Goal: Communication & Community: Answer question/provide support

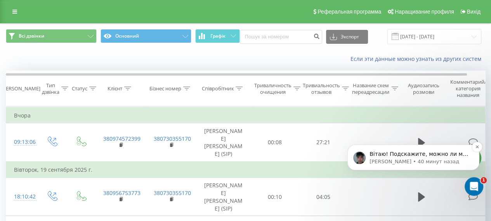
click at [415, 159] on font "Александр • 40 минут назад" at bounding box center [414, 162] width 90 height 6
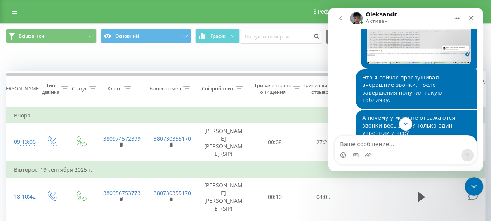
scroll to position [3314, 0]
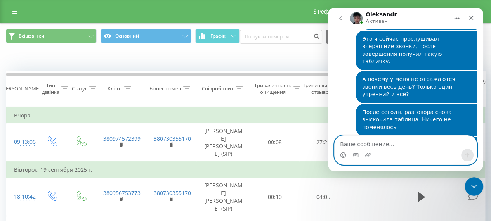
paste textarea "596 811 616"
type textarea "596 811 616"
click at [468, 155] on icon "Отправить сообщение…" at bounding box center [467, 155] width 6 height 6
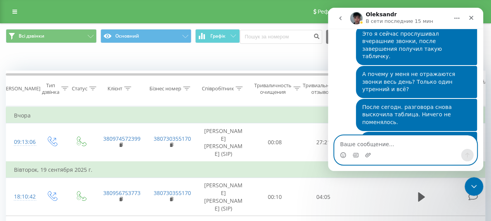
paste textarea "y1y2k83m"
type textarea "y1y2k83m"
click at [467, 153] on icon "Отправить сообщение…" at bounding box center [467, 155] width 4 height 5
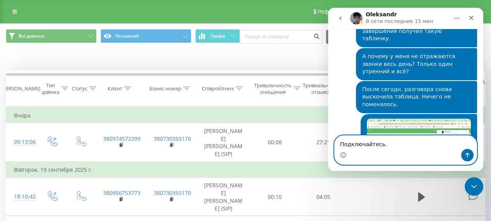
type textarea "Подключайтесь."
click at [467, 157] on icon "Отправить сообщение…" at bounding box center [467, 155] width 4 height 5
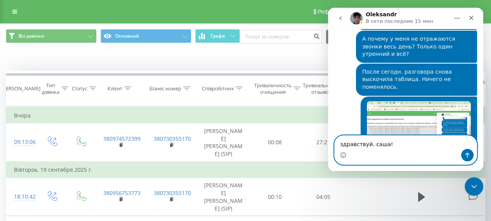
type textarea "здравствуй. [PERSON_NAME]!"
click at [467, 156] on icon "Отправить сообщение…" at bounding box center [467, 155] width 4 height 5
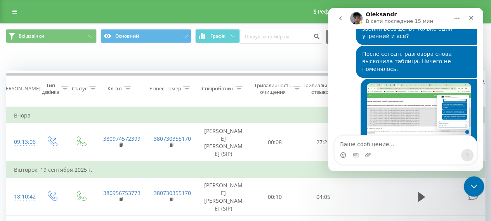
click at [472, 184] on icon "Закрыть службу сообщений Intercom" at bounding box center [472, 185] width 9 height 9
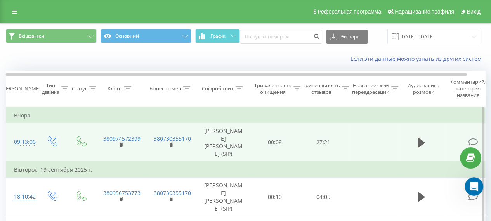
scroll to position [3418, 0]
click at [420, 138] on icon at bounding box center [421, 142] width 7 height 9
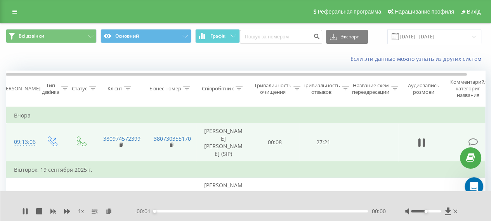
scroll to position [3448, 0]
click at [367, 209] on div "- 00:01 00:04 00:00" at bounding box center [260, 212] width 251 height 8
click at [366, 210] on div "00:06" at bounding box center [260, 211] width 213 height 2
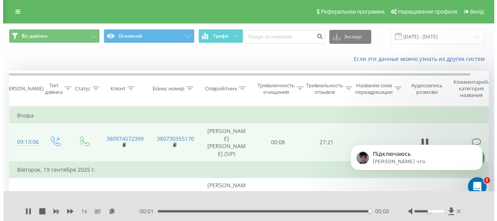
scroll to position [0, 0]
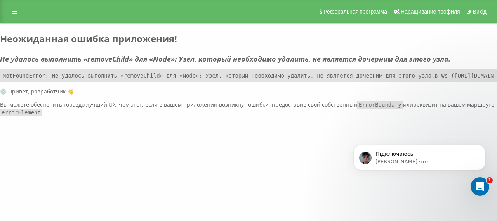
click at [279, 40] on h2 "Неожиданная ошибка приложения!" at bounding box center [248, 39] width 497 height 12
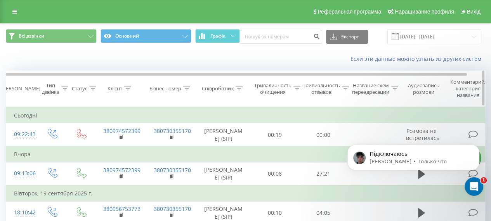
scroll to position [78, 0]
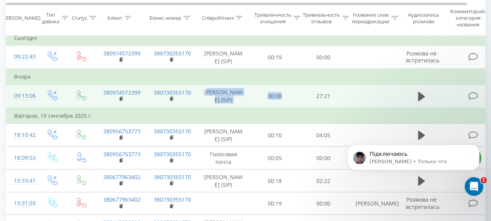
drag, startPoint x: 254, startPoint y: 94, endPoint x: 213, endPoint y: 94, distance: 41.1
click at [213, 94] on tr "09:13:06 380974572399 380730355170 Потапчук Ольга (SIP) 00:08 27:21" at bounding box center [254, 96] width 497 height 23
click at [213, 94] on font "[PERSON_NAME] (SIP)" at bounding box center [223, 96] width 38 height 15
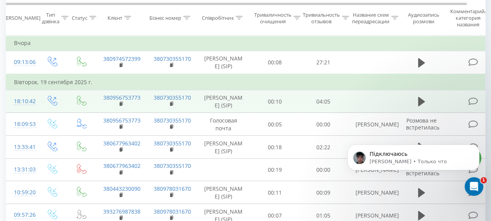
scroll to position [116, 0]
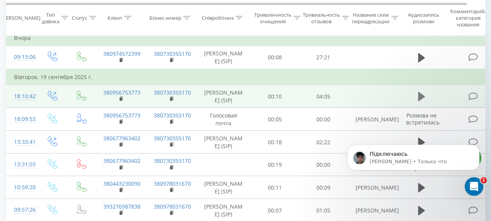
click at [420, 99] on icon at bounding box center [421, 96] width 7 height 9
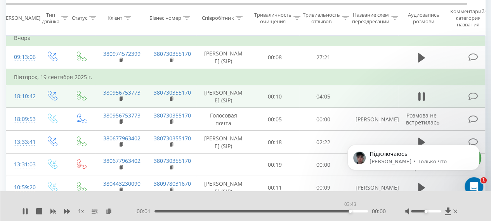
click at [350, 210] on div "03:43" at bounding box center [260, 211] width 213 height 2
click at [356, 210] on div "03:49" at bounding box center [260, 211] width 213 height 2
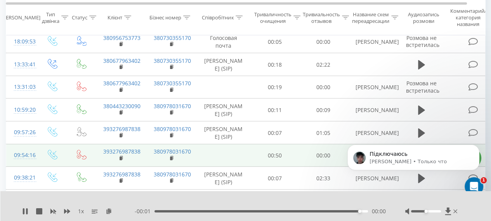
scroll to position [233, 0]
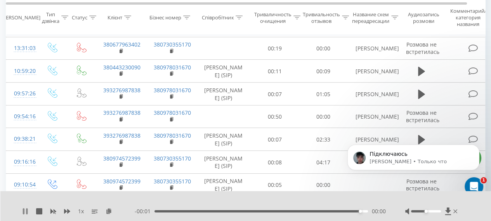
click at [24, 208] on icon at bounding box center [24, 211] width 2 height 6
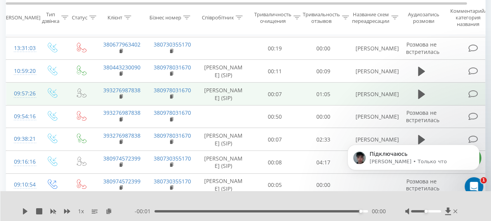
scroll to position [272, 0]
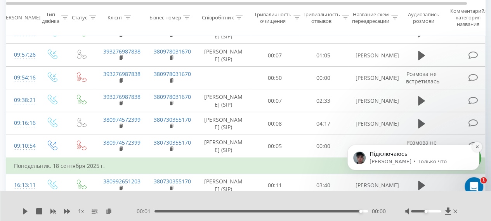
click at [477, 148] on icon "Отклонить уведомление" at bounding box center [477, 147] width 4 height 4
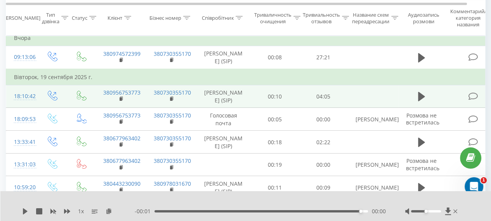
scroll to position [0, 0]
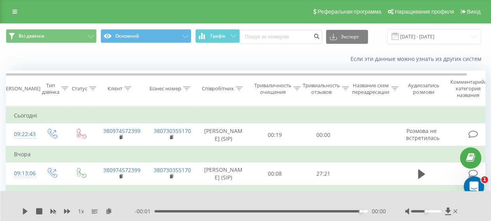
click at [471, 178] on div "Открыть офис сообщений Домофон" at bounding box center [473, 186] width 26 height 26
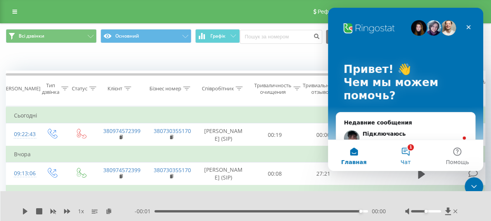
click at [403, 147] on button "1 Чат" at bounding box center [405, 155] width 52 height 31
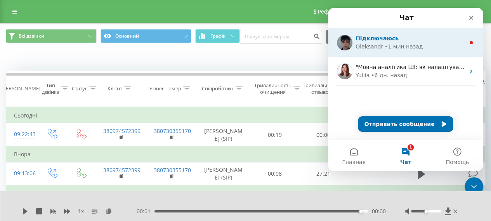
click at [384, 46] on div "• 1 мин назад" at bounding box center [403, 47] width 38 height 8
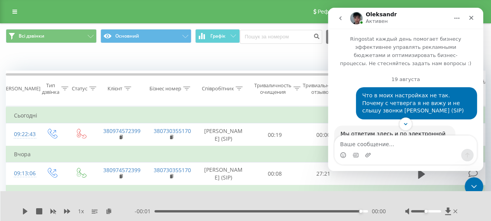
scroll to position [1, 0]
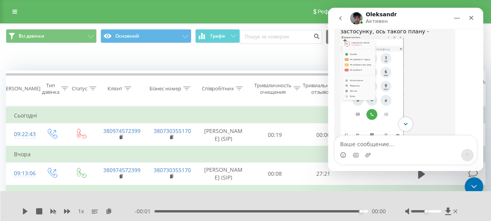
click at [408, 125] on icon "Scroll to bottom" at bounding box center [405, 124] width 7 height 7
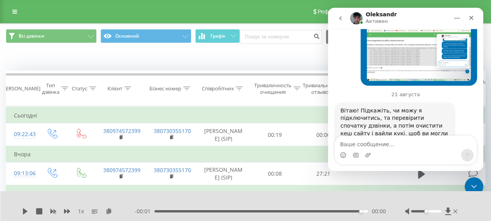
scroll to position [3429, 0]
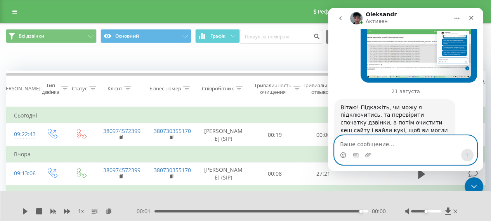
click at [342, 142] on textarea "Ваше сообщение..." at bounding box center [405, 142] width 142 height 13
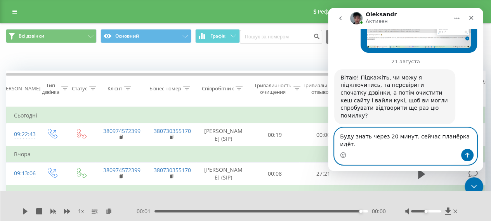
type textarea "Буду знать через 20 минут. сейчас планёрка идёт."
click at [465, 152] on icon "Отправить сообщение…" at bounding box center [467, 155] width 6 height 6
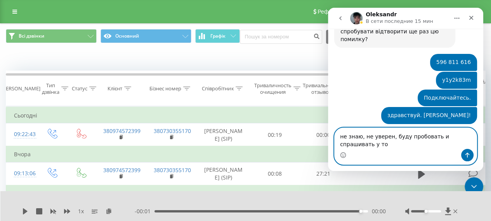
scroll to position [3543, 0]
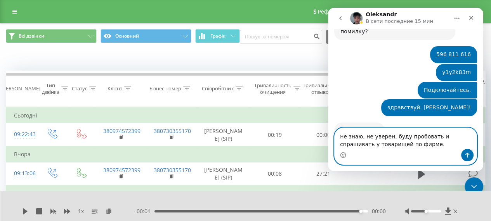
type textarea "не знаю, не уверен, буду пробовать и спрашивать у товарищей по фирме."
click at [467, 153] on icon "Отправить сообщение…" at bounding box center [467, 155] width 4 height 5
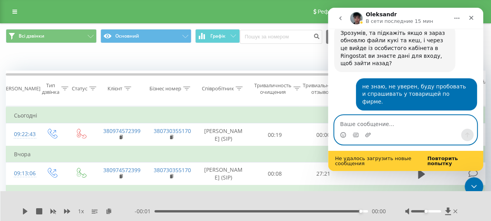
scroll to position [3717, 0]
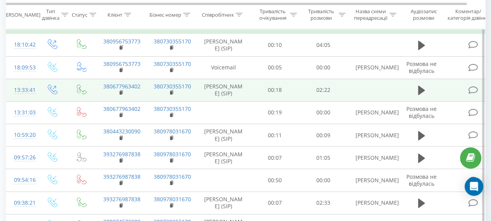
scroll to position [194, 0]
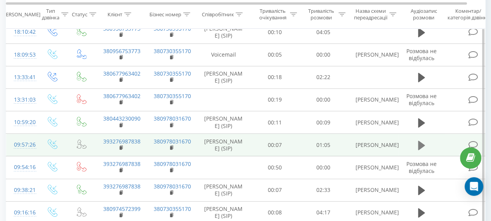
click at [420, 143] on icon at bounding box center [421, 145] width 7 height 9
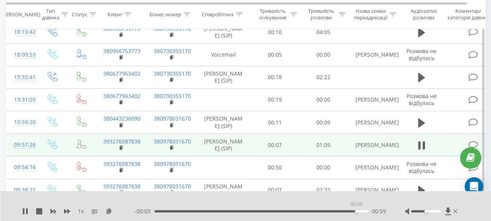
click at [356, 211] on div "00:59" at bounding box center [260, 211] width 213 height 2
click at [469, 182] on div "Open Intercom Messenger" at bounding box center [474, 187] width 21 height 21
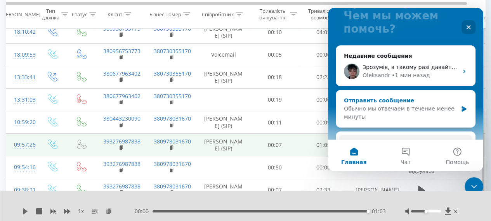
scroll to position [78, 0]
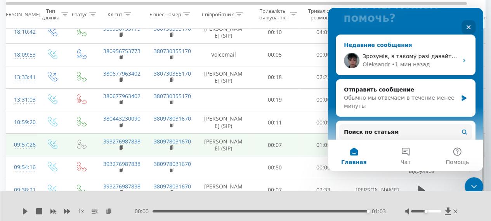
click at [395, 66] on div "• 1 мин назад" at bounding box center [410, 65] width 38 height 8
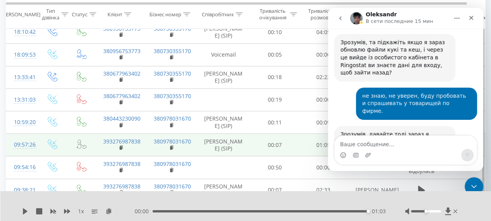
scroll to position [3722, 0]
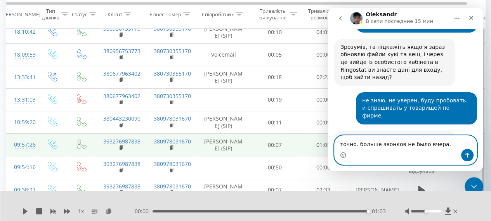
type textarea "точно. больше звонков не было вчера."
click at [470, 155] on button "Отправить сообщение…" at bounding box center [467, 155] width 12 height 12
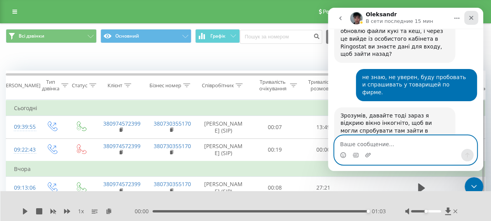
scroll to position [3775, 0]
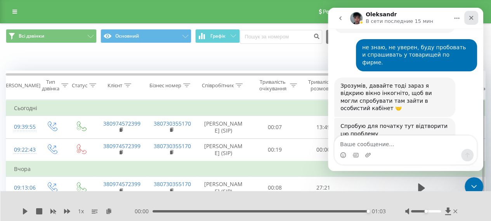
click at [474, 17] on div "Закрыть" at bounding box center [471, 18] width 14 height 14
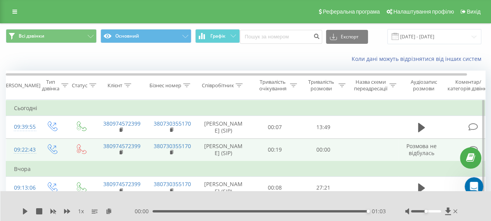
scroll to position [3774, 0]
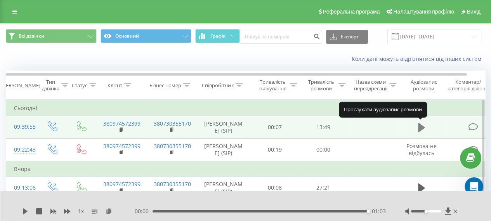
click at [420, 126] on icon at bounding box center [421, 127] width 7 height 9
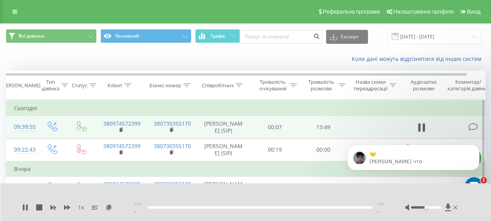
scroll to position [3802, 0]
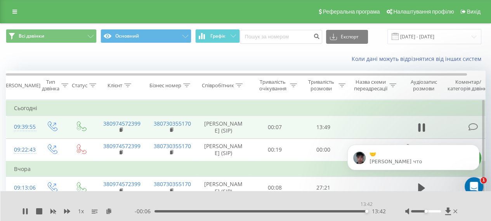
click at [366, 212] on div "13:42" at bounding box center [260, 211] width 213 height 2
click at [416, 127] on div "🤝 [PERSON_NAME] что" at bounding box center [413, 121] width 143 height 97
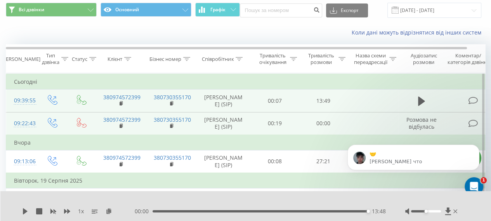
scroll to position [39, 0]
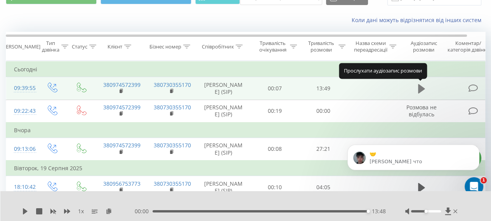
click at [422, 88] on icon at bounding box center [421, 88] width 7 height 9
click at [422, 87] on icon at bounding box center [421, 88] width 7 height 9
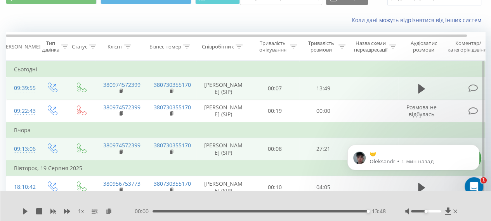
click at [317, 147] on td "27:21" at bounding box center [323, 149] width 48 height 23
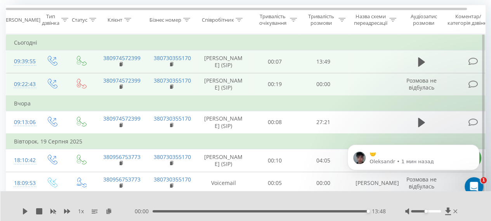
scroll to position [78, 0]
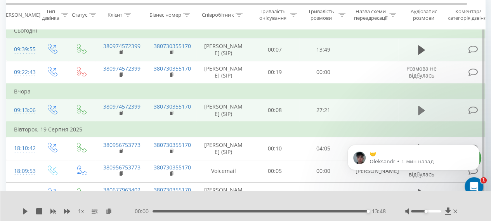
click at [419, 114] on icon at bounding box center [421, 110] width 7 height 9
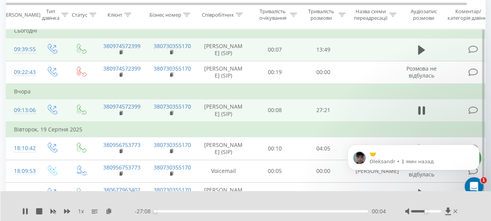
click at [367, 212] on div "00:04" at bounding box center [260, 211] width 213 height 2
click at [367, 211] on div "00:00" at bounding box center [260, 211] width 213 height 2
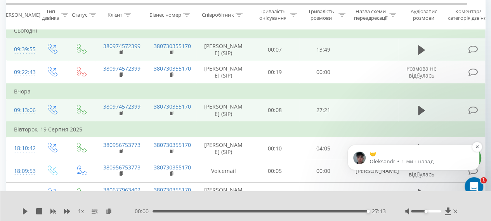
click at [400, 157] on p "🤝" at bounding box center [419, 155] width 100 height 8
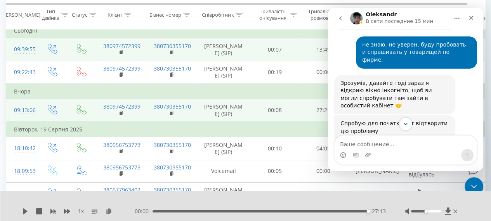
scroll to position [3815, 0]
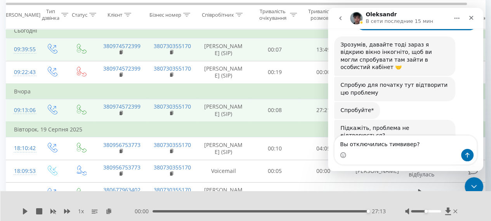
type textarea "Вы отключились тимвивер?"
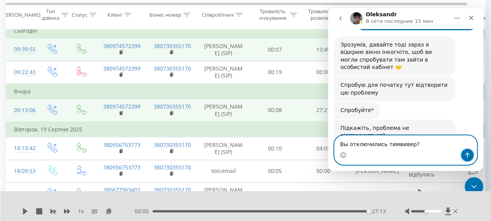
click at [467, 156] on icon "Отправить сообщение…" at bounding box center [467, 155] width 6 height 6
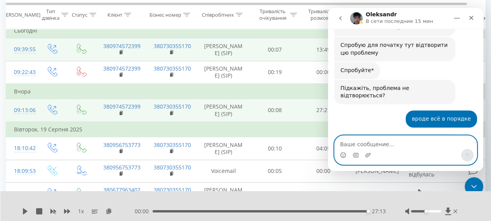
scroll to position [3864, 0]
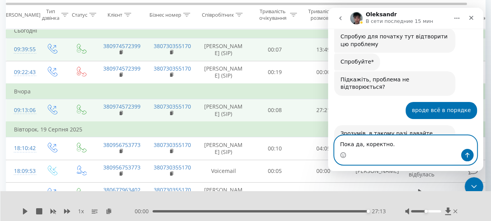
type textarea "Пока да, коректно."
click at [472, 154] on button "Отправить сообщение…" at bounding box center [467, 155] width 12 height 12
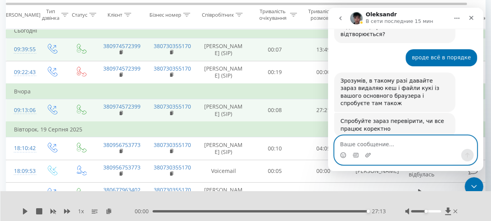
scroll to position [3925, 0]
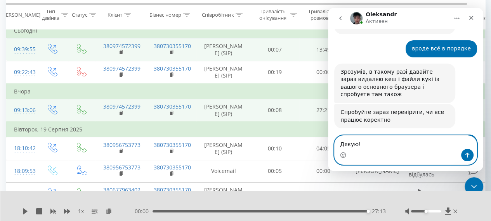
type textarea "Дякую!"
click at [471, 154] on button "Отправить сообщение…" at bounding box center [467, 155] width 12 height 12
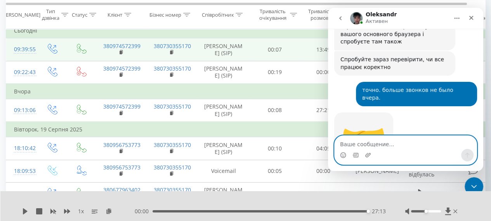
scroll to position [3971, 0]
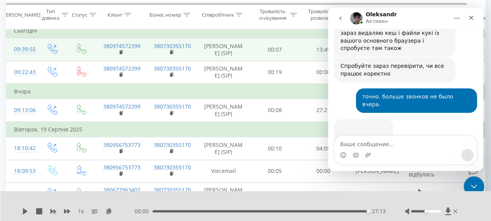
click at [474, 178] on div "Закрыть службу сообщений Intercom" at bounding box center [472, 185] width 19 height 19
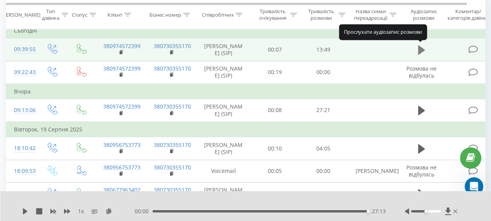
click at [420, 48] on icon at bounding box center [421, 49] width 7 height 9
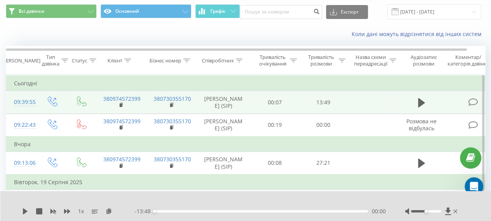
scroll to position [0, 0]
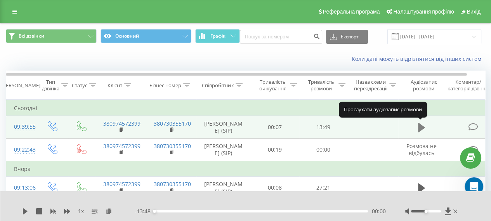
click at [419, 127] on icon at bounding box center [421, 127] width 7 height 9
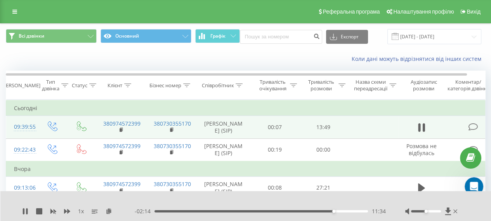
click at [341, 212] on div "11:34" at bounding box center [260, 211] width 213 height 2
click at [354, 210] on div "12:08" at bounding box center [260, 211] width 213 height 2
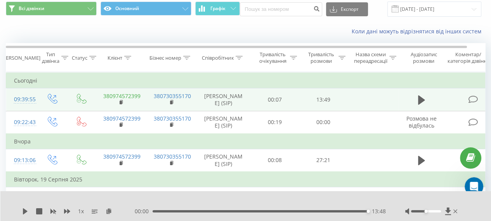
scroll to position [39, 0]
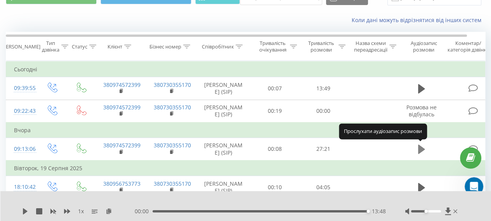
click at [422, 149] on icon at bounding box center [421, 149] width 7 height 9
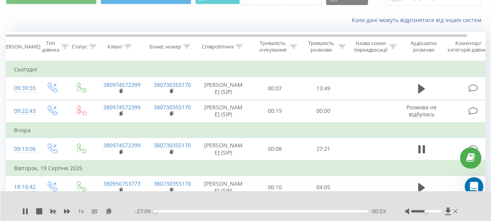
click at [367, 213] on div "- 27:09 00:03 00:03" at bounding box center [260, 212] width 251 height 8
click at [365, 211] on div "00:06" at bounding box center [260, 211] width 213 height 2
